Goal: Task Accomplishment & Management: Use online tool/utility

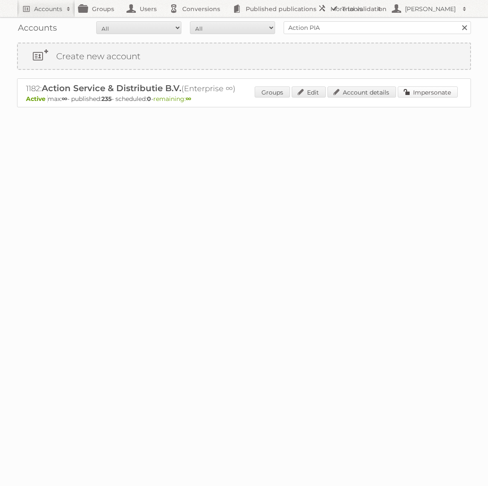
click at [435, 93] on link "Impersonate" at bounding box center [428, 92] width 60 height 11
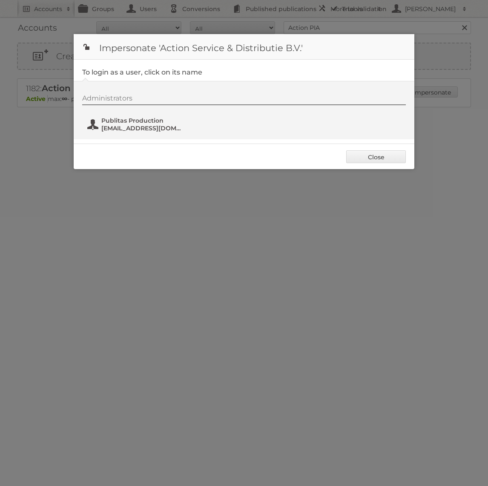
click at [156, 120] on span "Publitas Production" at bounding box center [142, 121] width 83 height 8
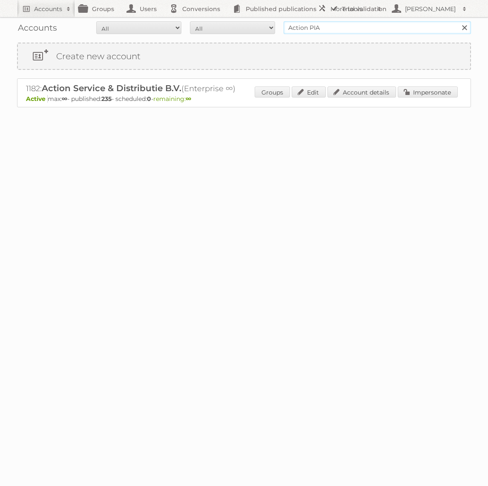
click at [369, 26] on input "Action PIA" at bounding box center [378, 27] width 188 height 13
type input "Holland & Barrett"
click at [458, 21] on input "Search" at bounding box center [464, 27] width 13 height 13
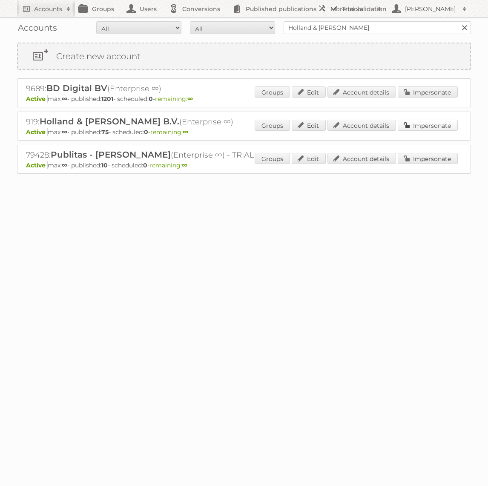
click at [406, 121] on link "Impersonate" at bounding box center [428, 125] width 60 height 11
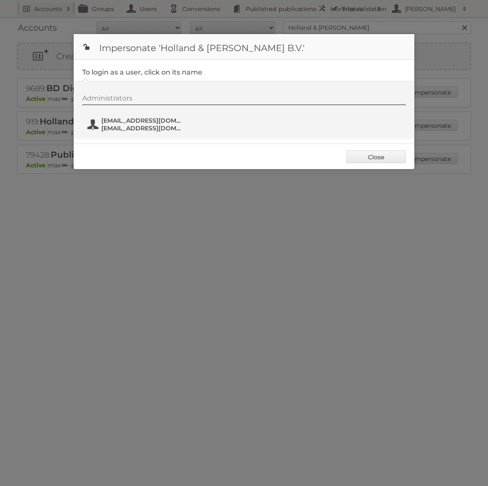
click at [150, 118] on span "fs+hollandbarrett@publitas.com" at bounding box center [142, 121] width 83 height 8
